Goal: Find contact information: Find contact information

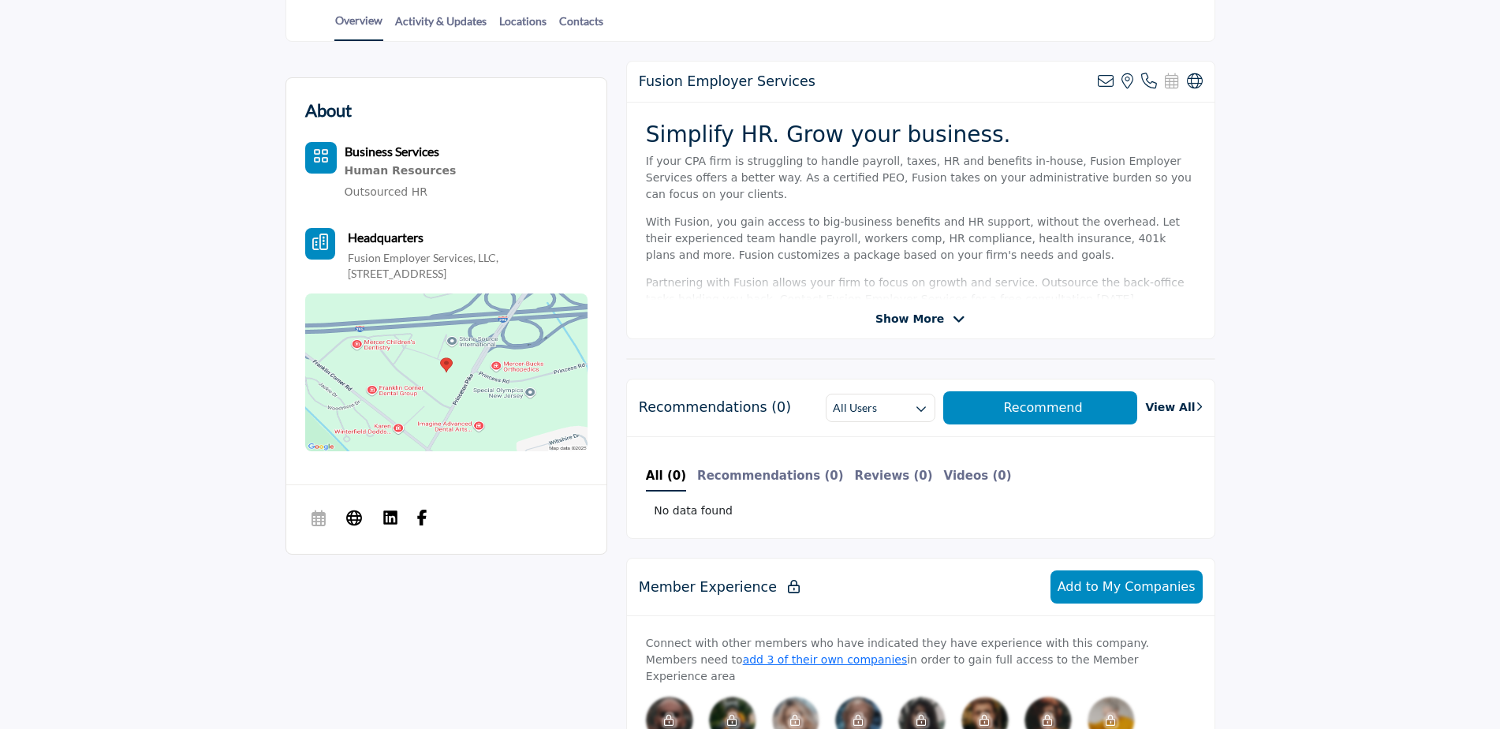
scroll to position [394, 0]
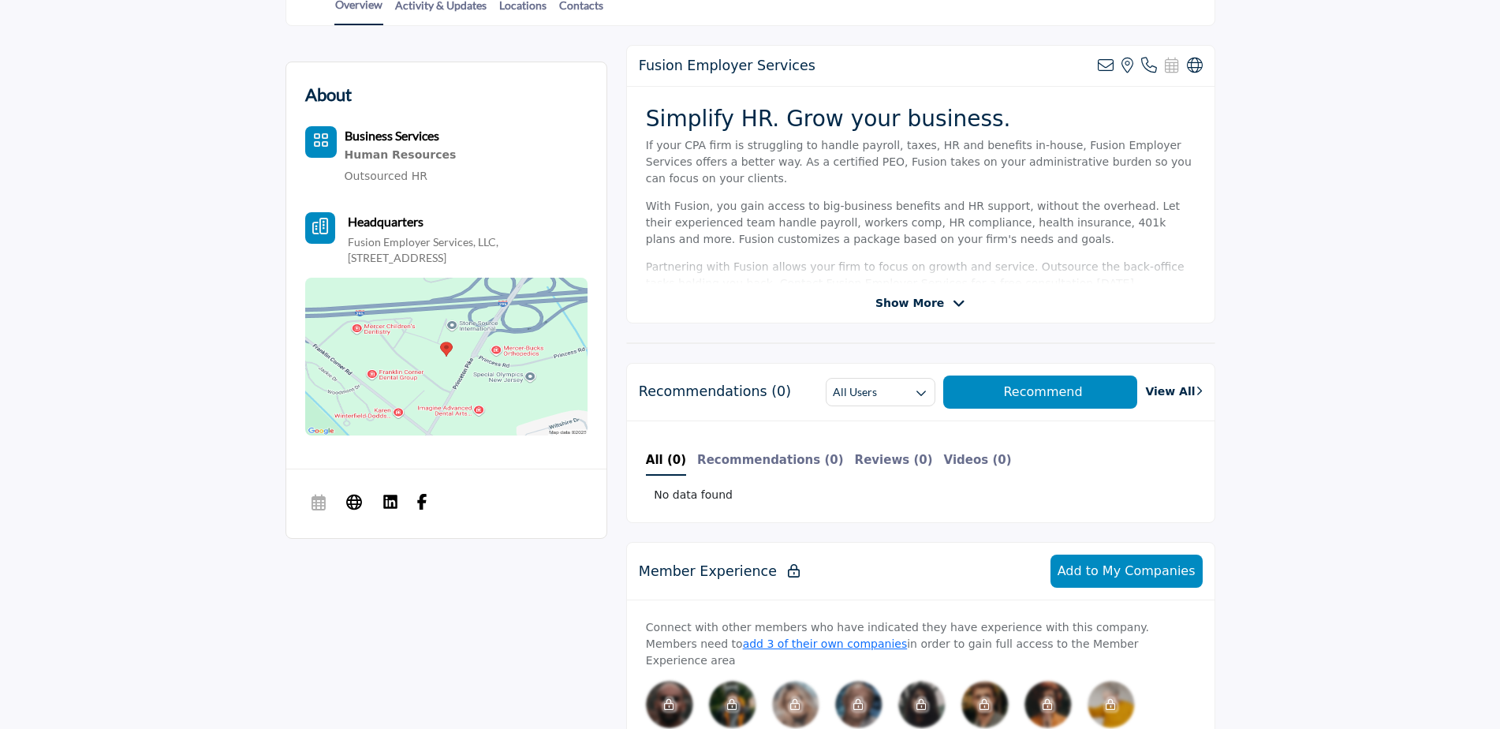
click at [911, 296] on span "Show More" at bounding box center [909, 303] width 69 height 17
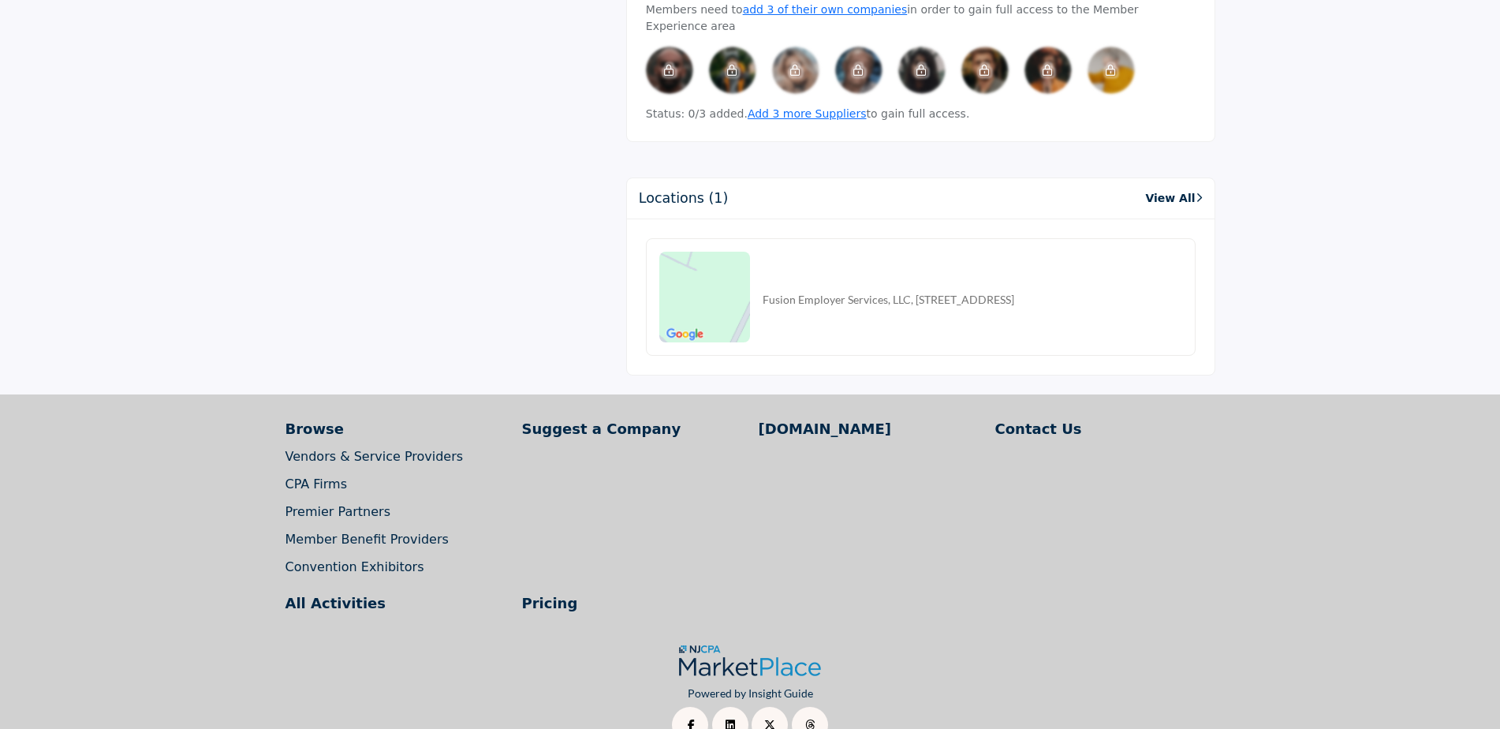
scroll to position [1069, 0]
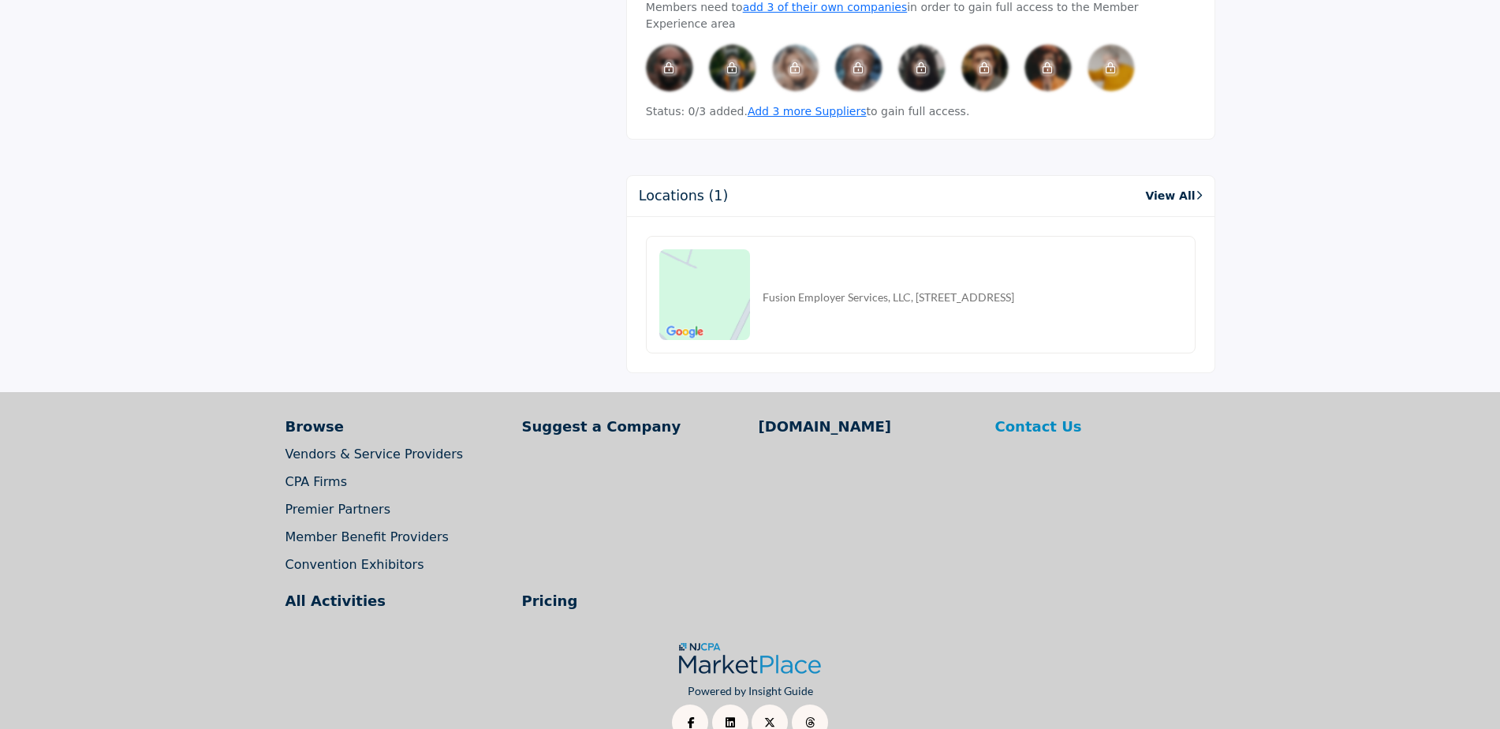
click at [1057, 416] on p "Contact Us" at bounding box center [1105, 426] width 220 height 21
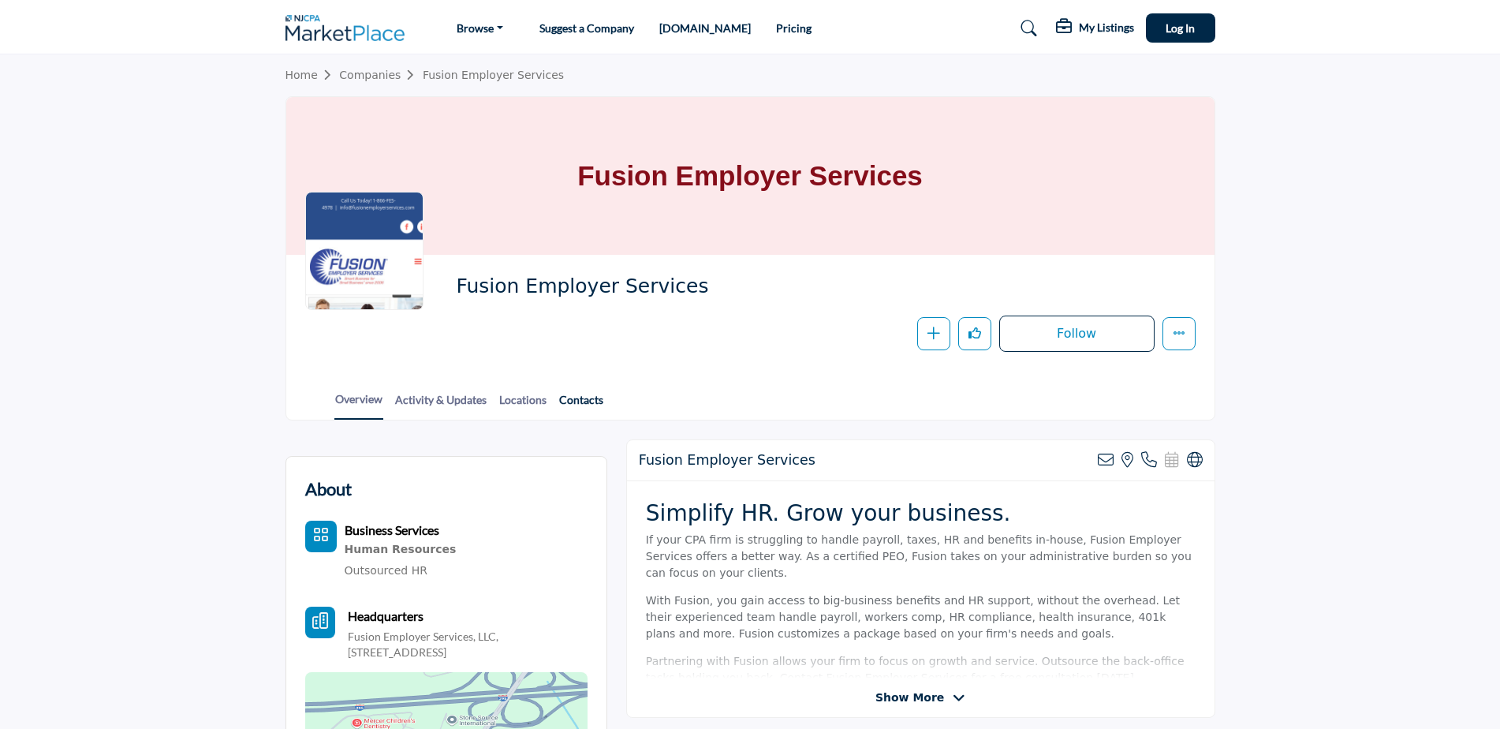
click at [572, 401] on link "Contacts" at bounding box center [581, 405] width 46 height 28
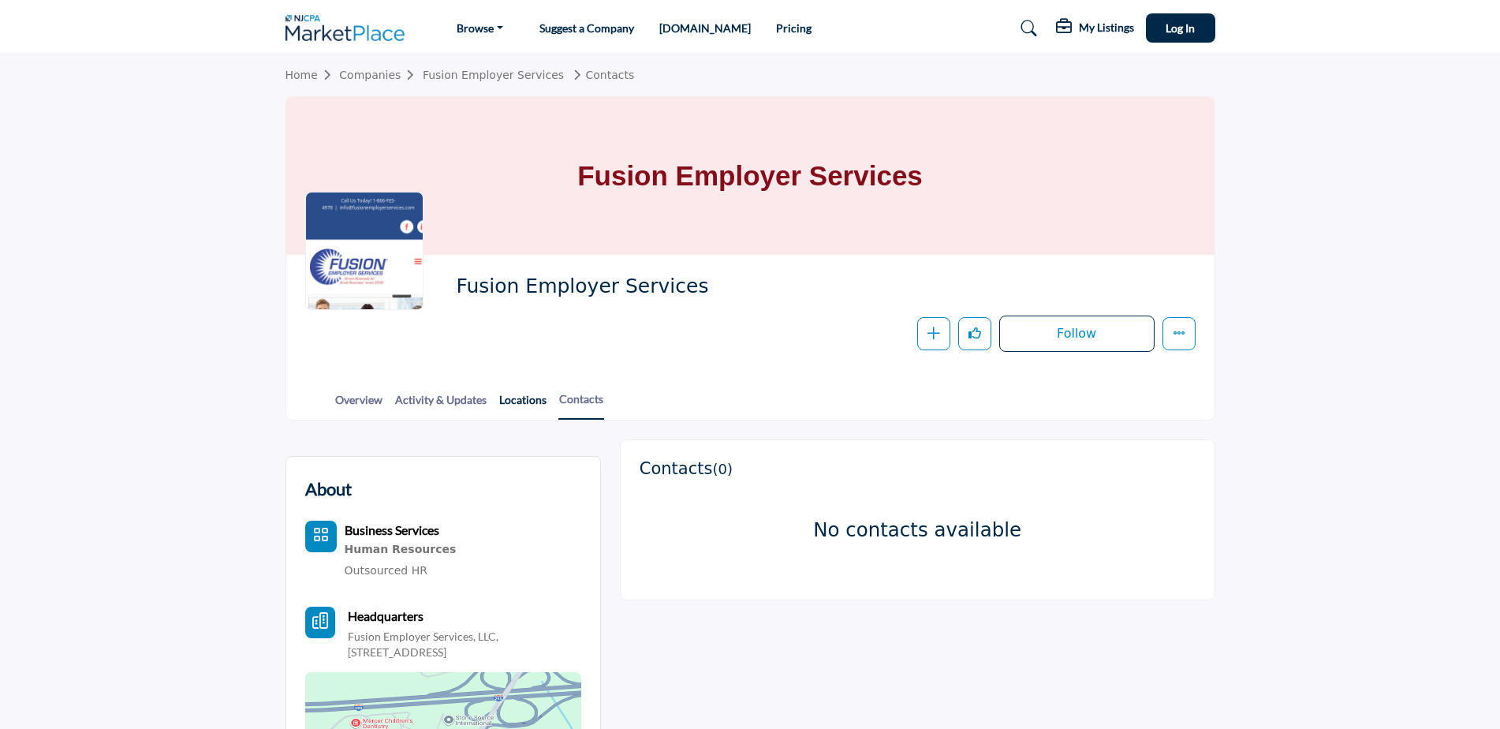
click at [531, 399] on link "Locations" at bounding box center [522, 405] width 49 height 28
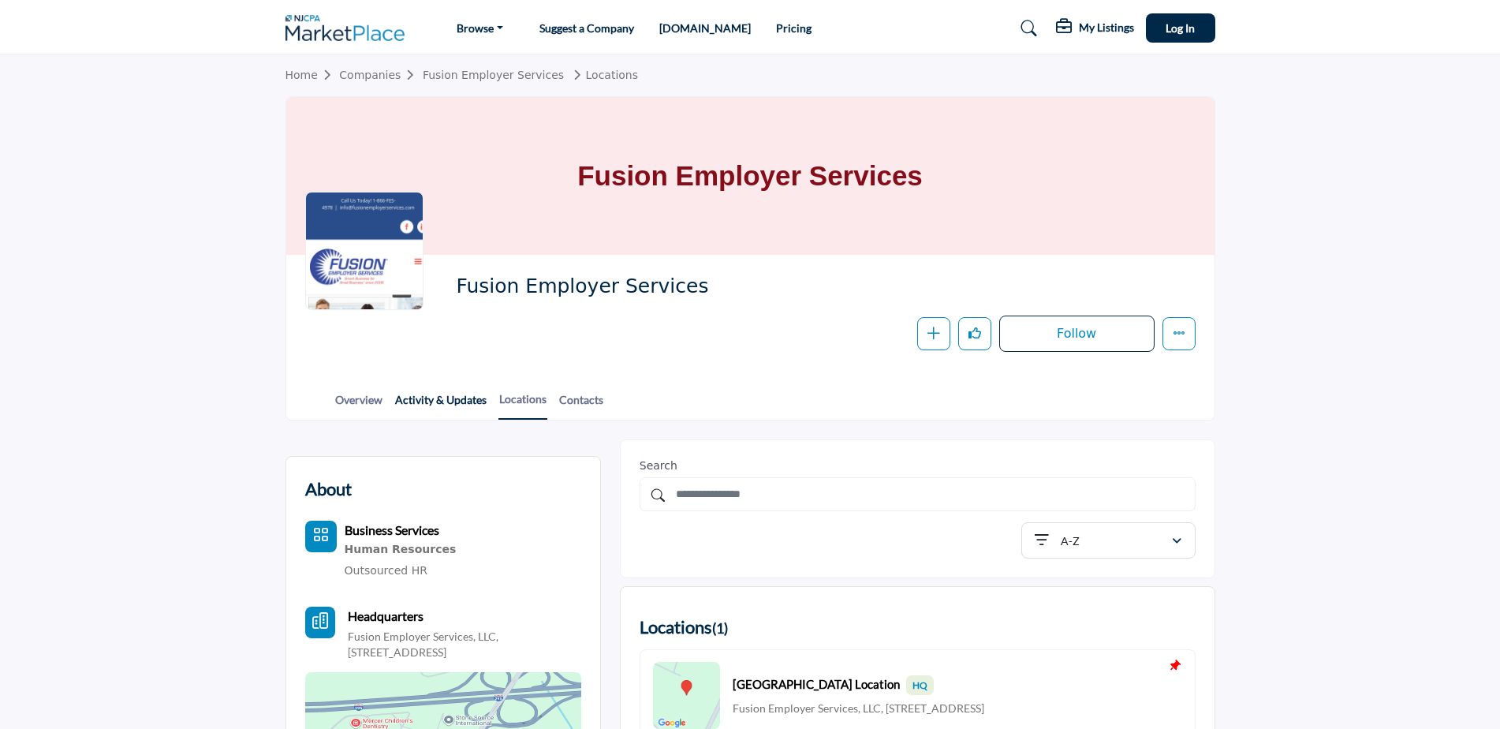
click at [464, 416] on link "Activity & Updates" at bounding box center [440, 405] width 93 height 28
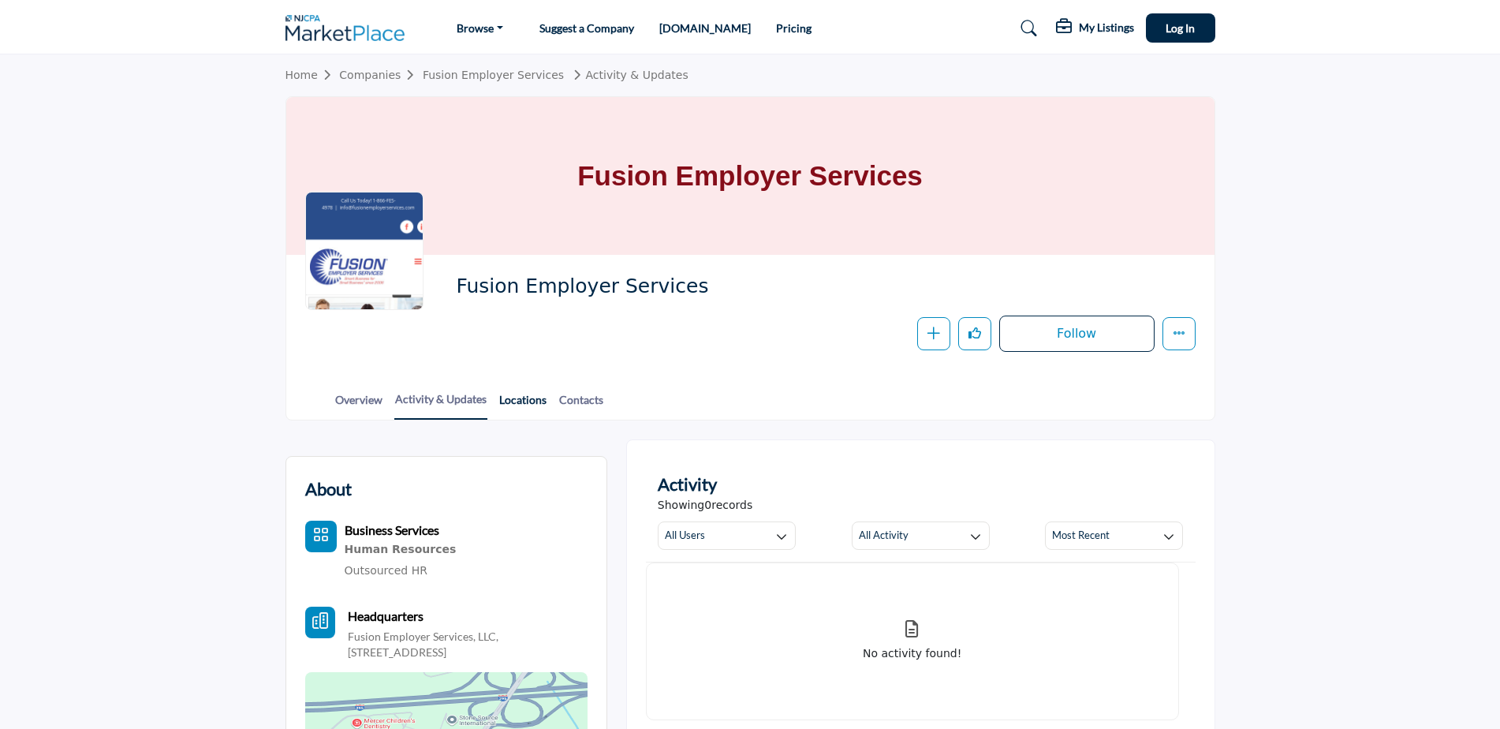
click at [520, 398] on link "Locations" at bounding box center [522, 405] width 49 height 28
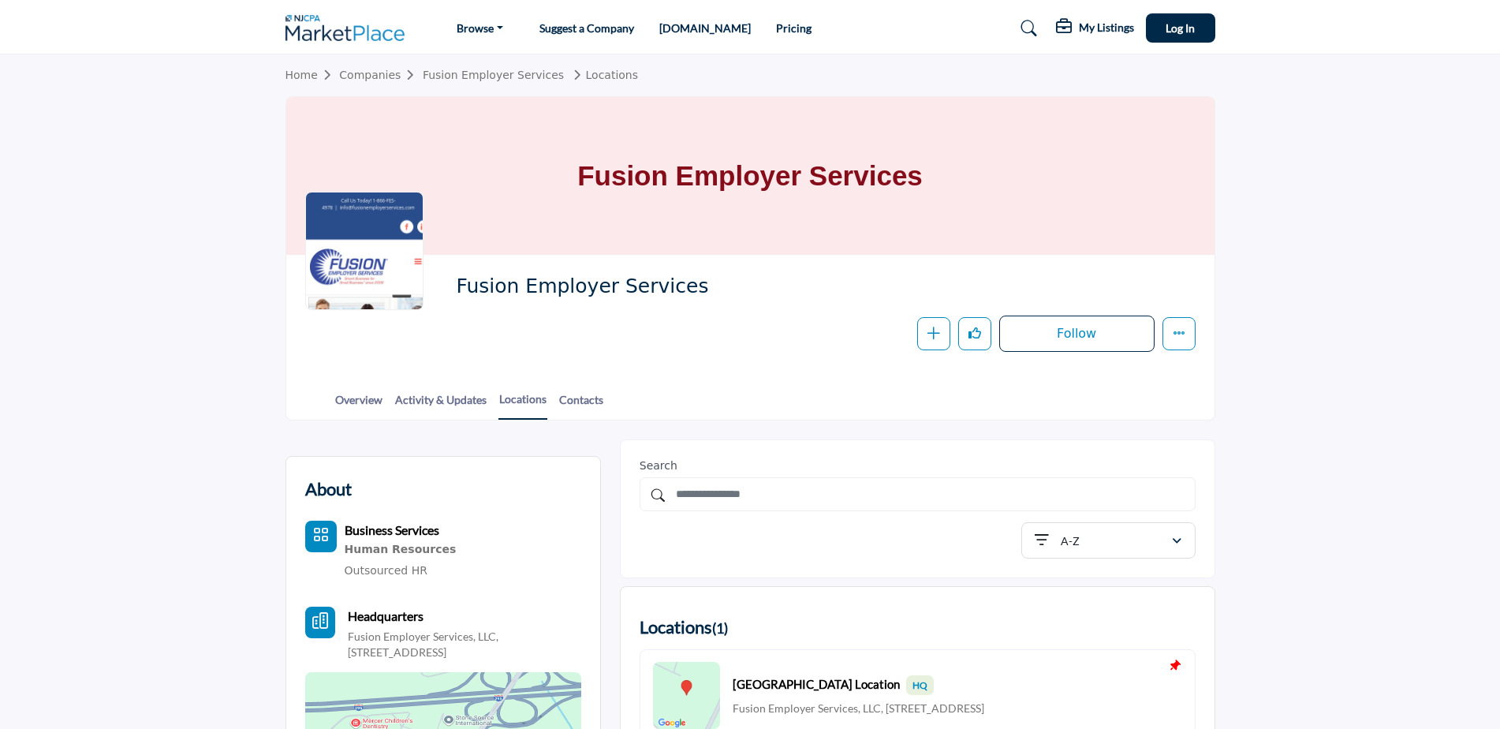
click at [400, 258] on div at bounding box center [364, 251] width 118 height 118
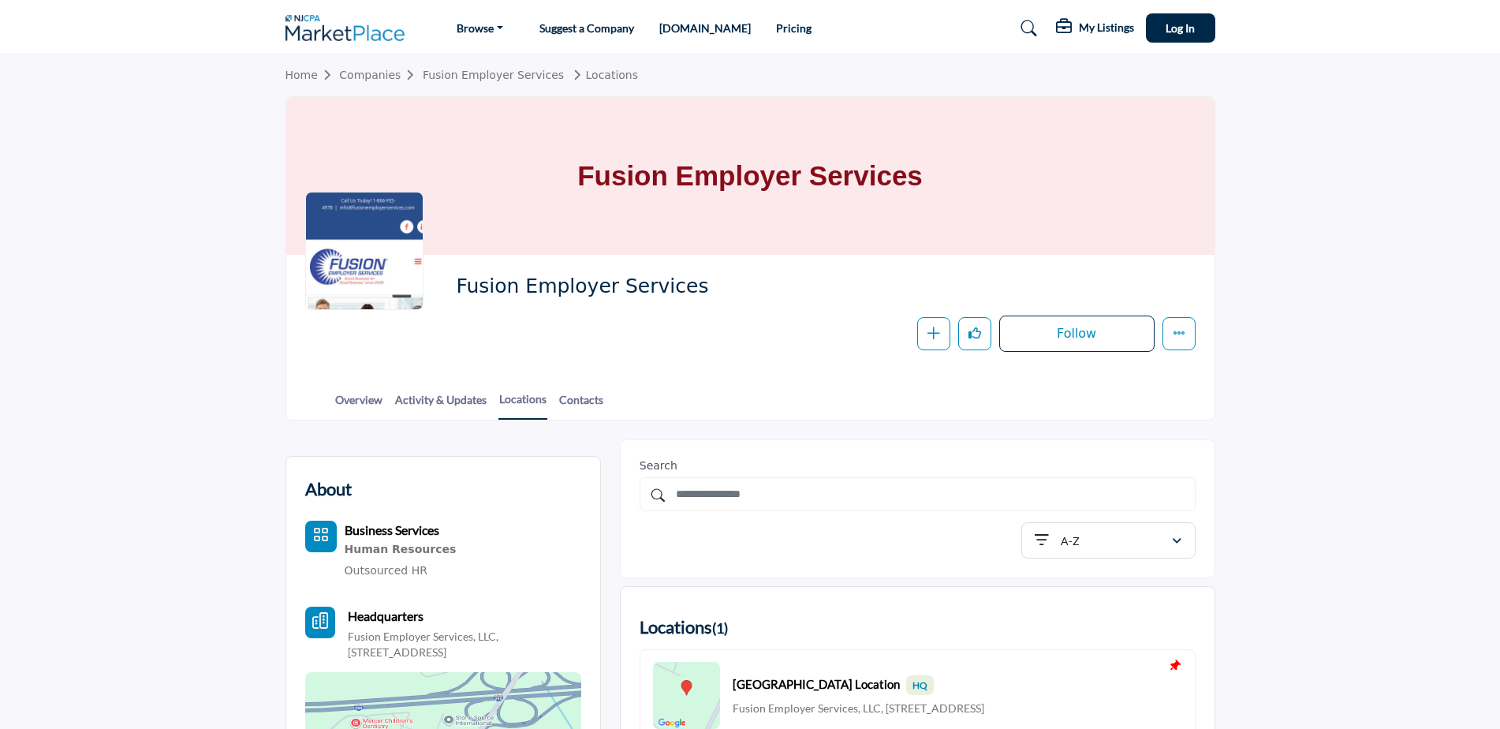
click at [400, 258] on div at bounding box center [364, 251] width 118 height 118
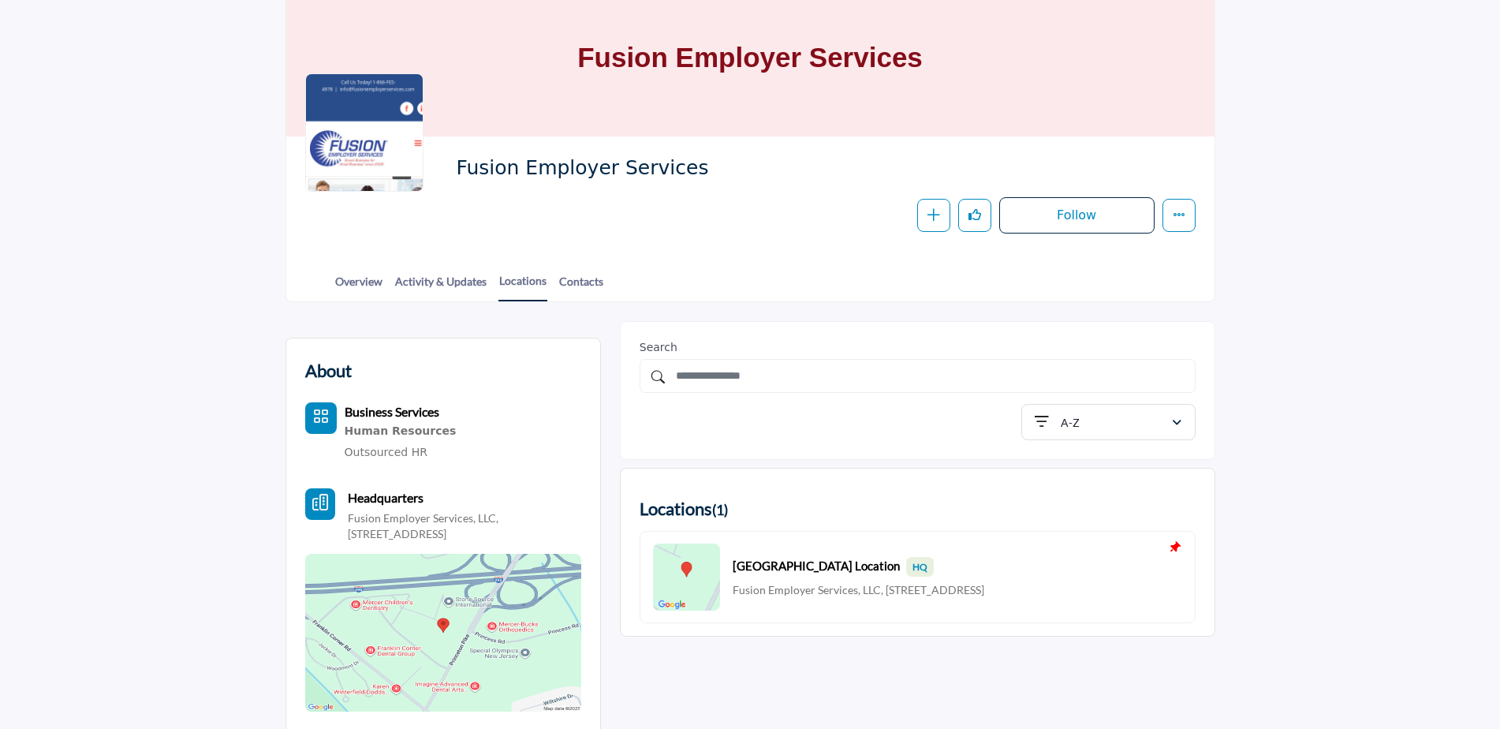
scroll to position [158, 0]
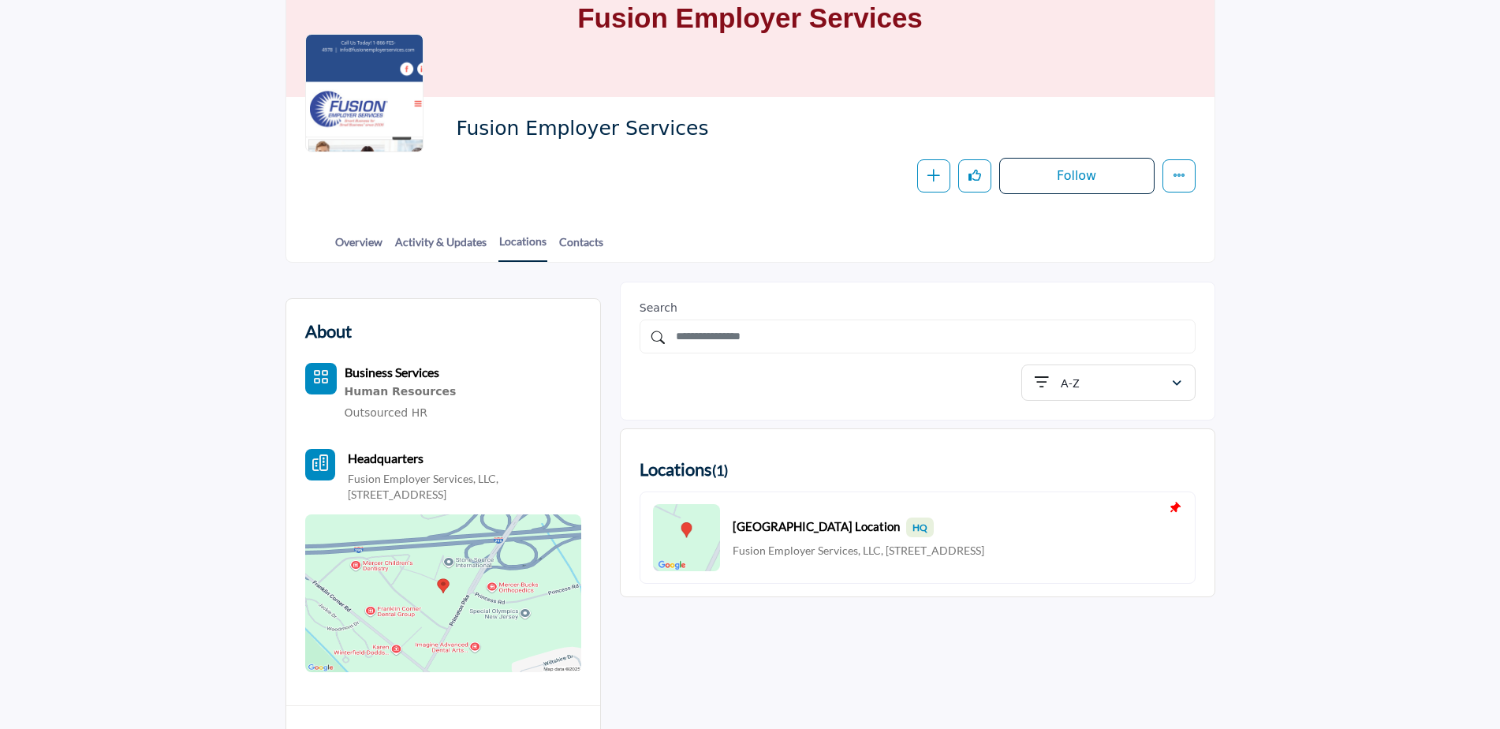
click at [690, 550] on img at bounding box center [686, 537] width 67 height 67
click at [589, 241] on link "Contacts" at bounding box center [581, 247] width 46 height 28
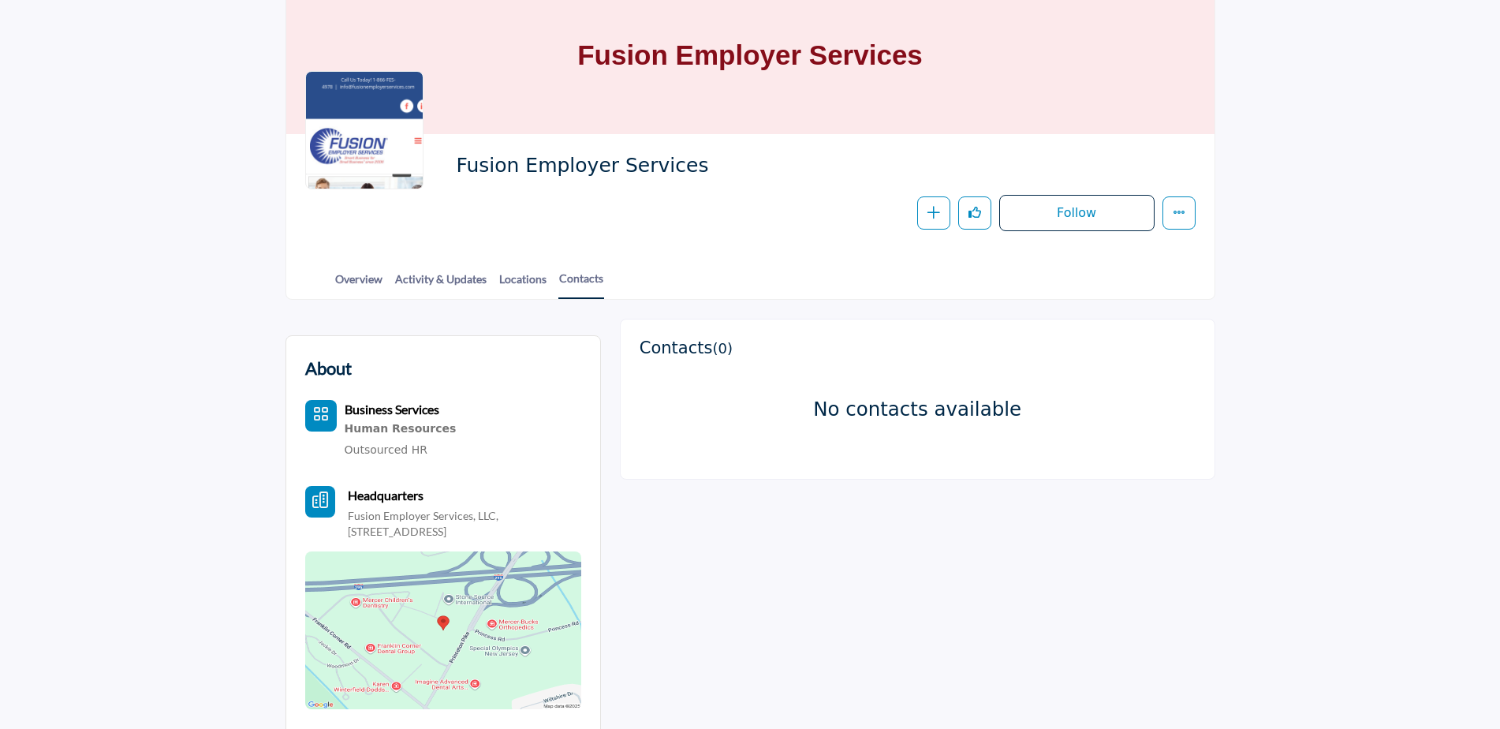
scroll to position [624, 0]
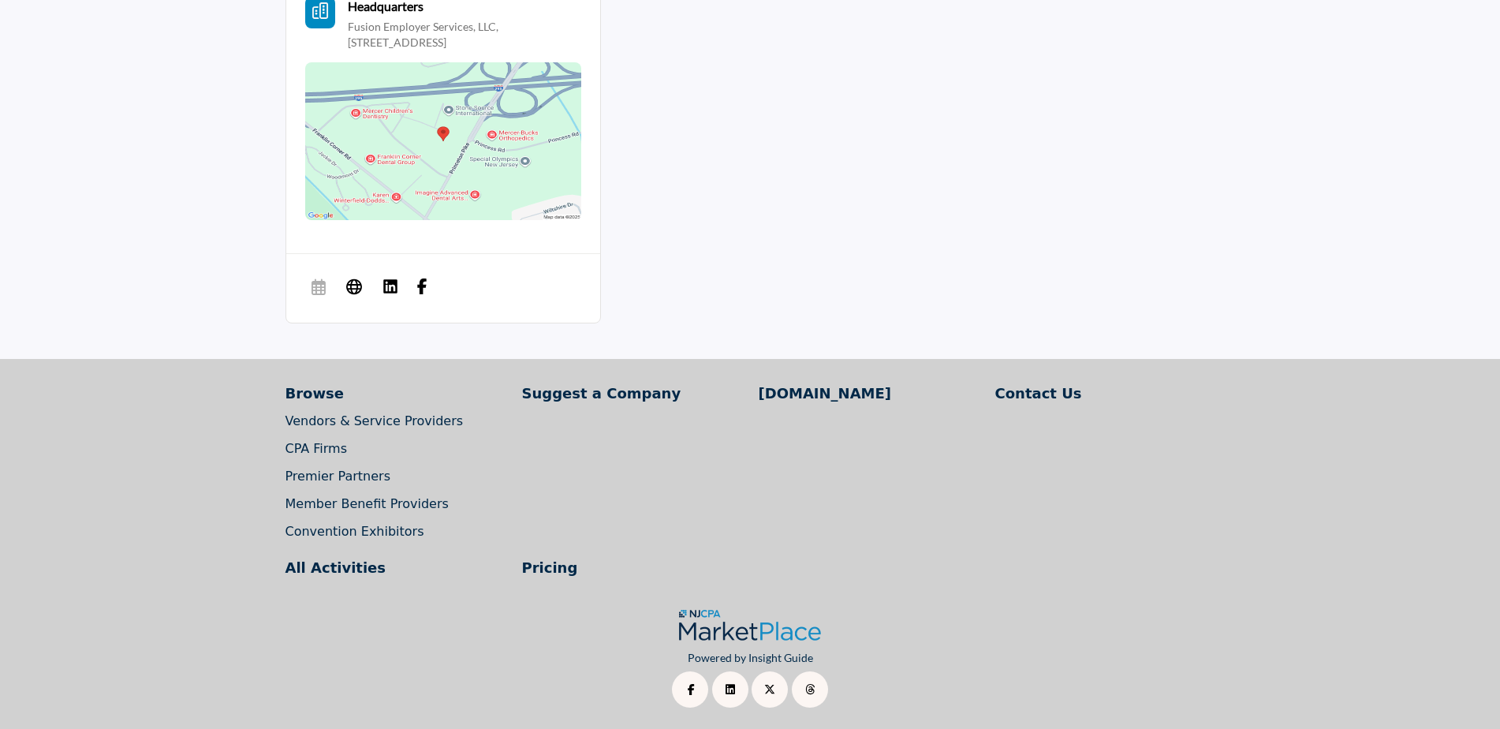
click at [386, 289] on img at bounding box center [390, 286] width 16 height 16
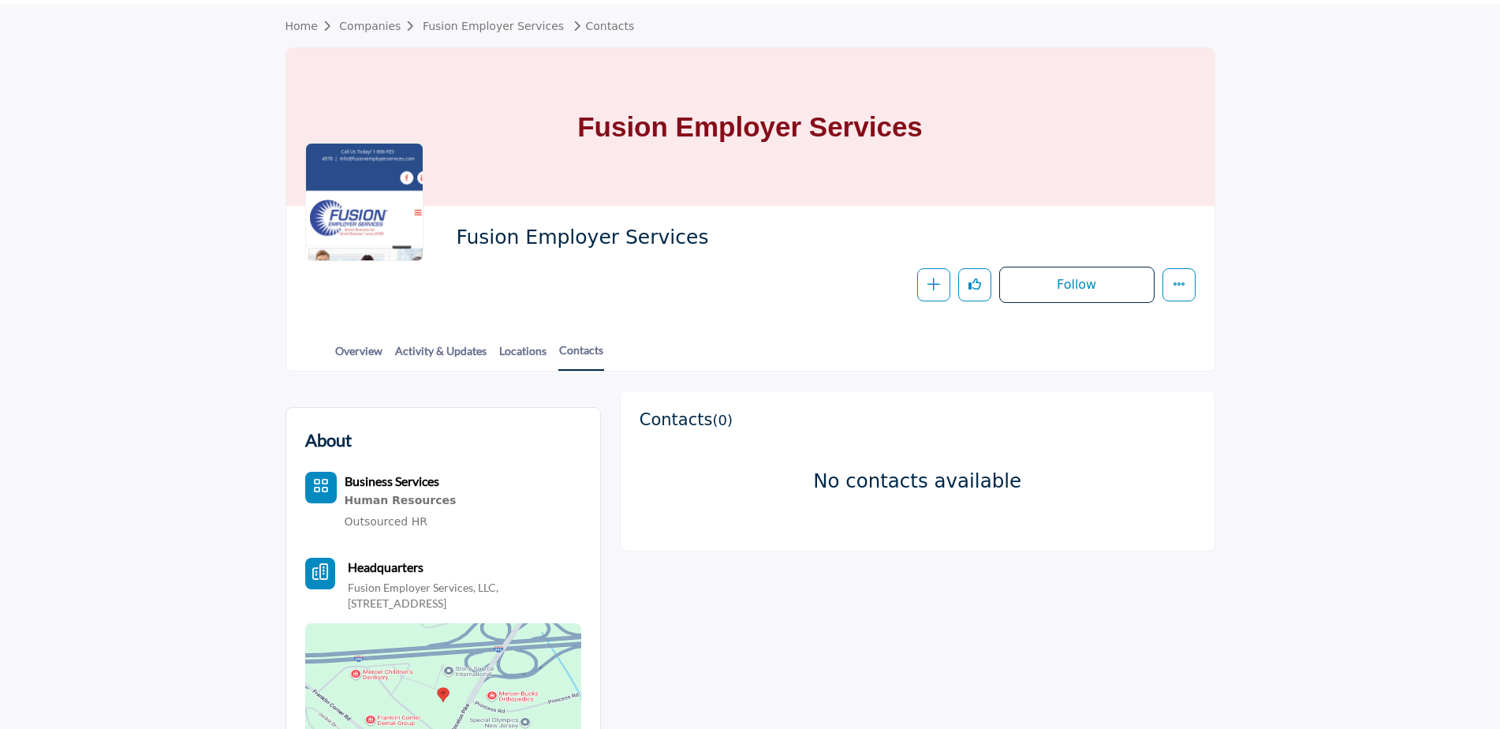
scroll to position [0, 0]
